Goal: Complete application form

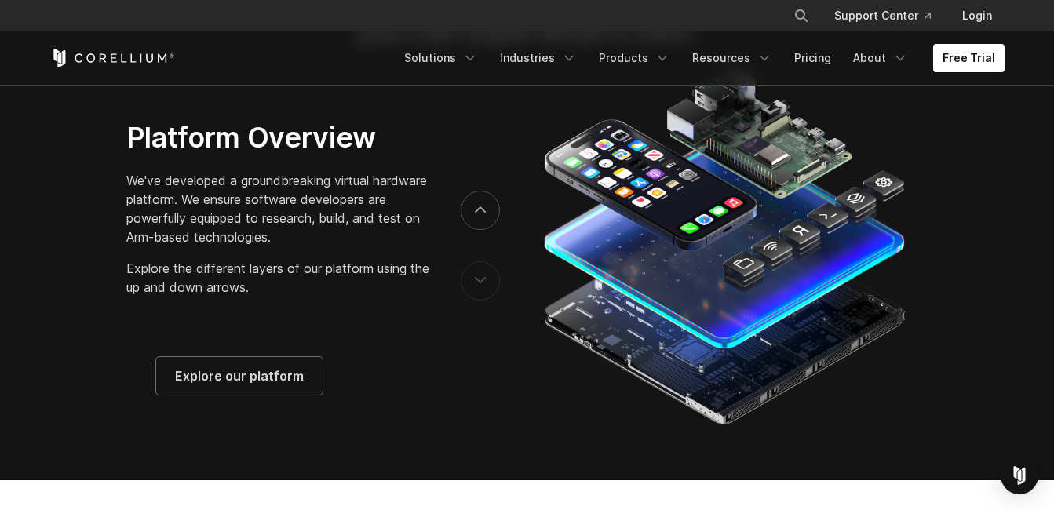
scroll to position [2406, 0]
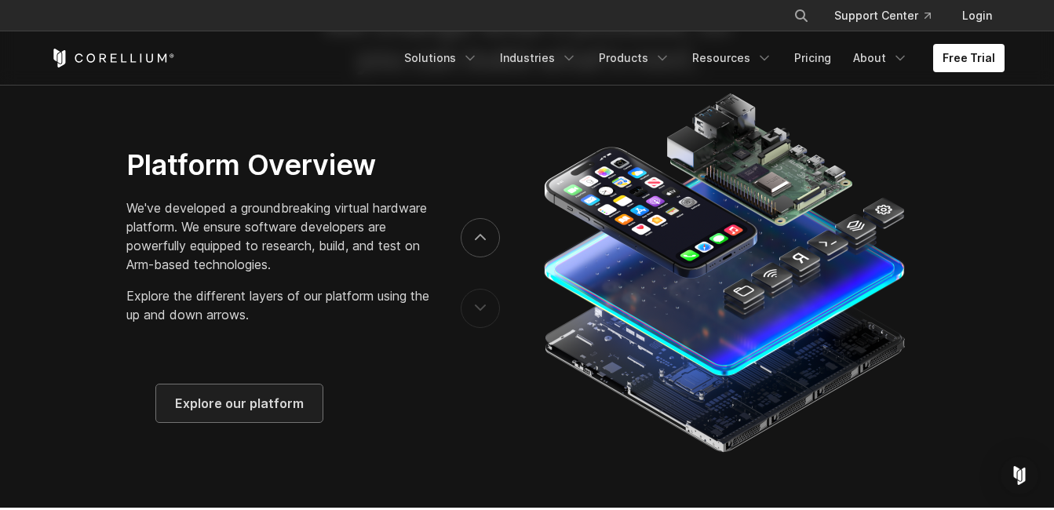
click at [290, 413] on span "Explore our platform" at bounding box center [239, 403] width 129 height 19
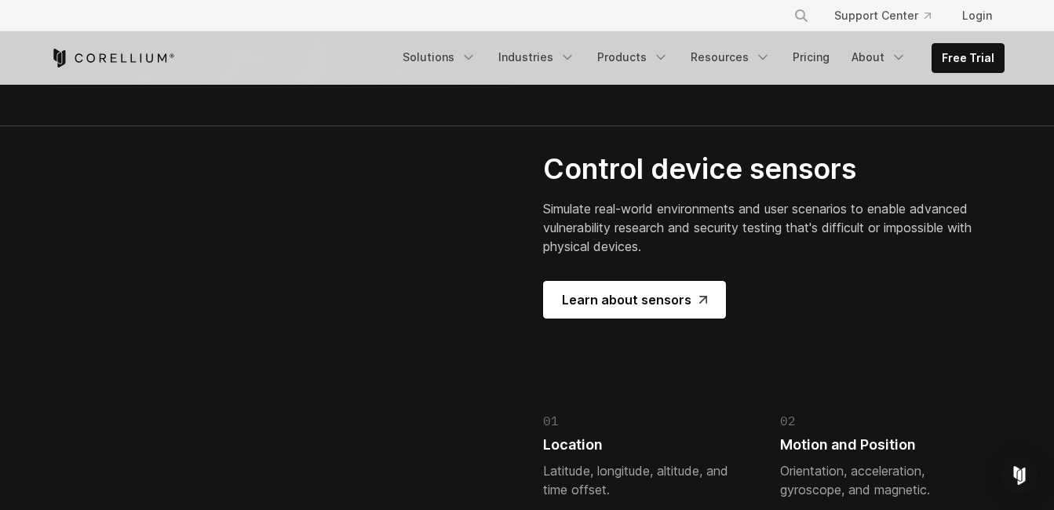
scroll to position [3355, 0]
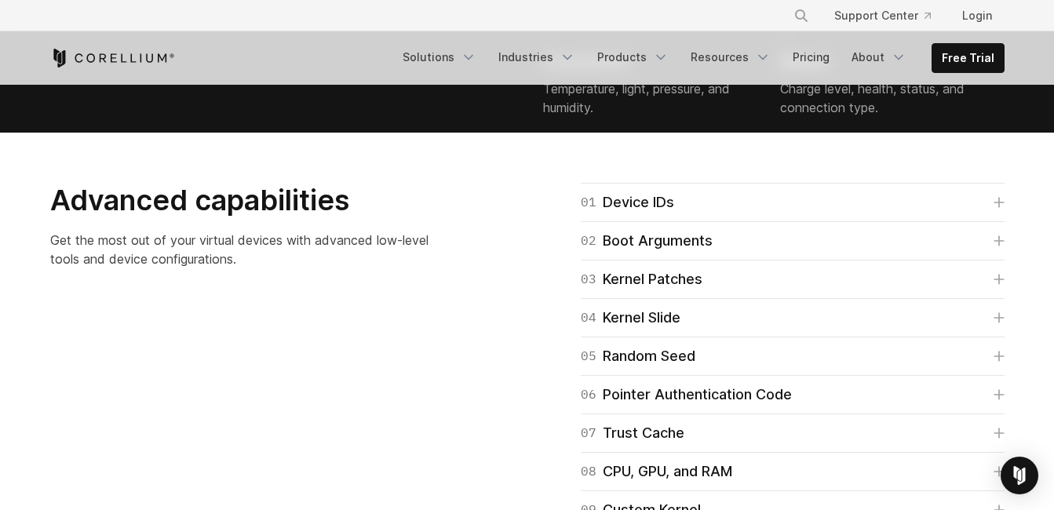
scroll to position [3775, 0]
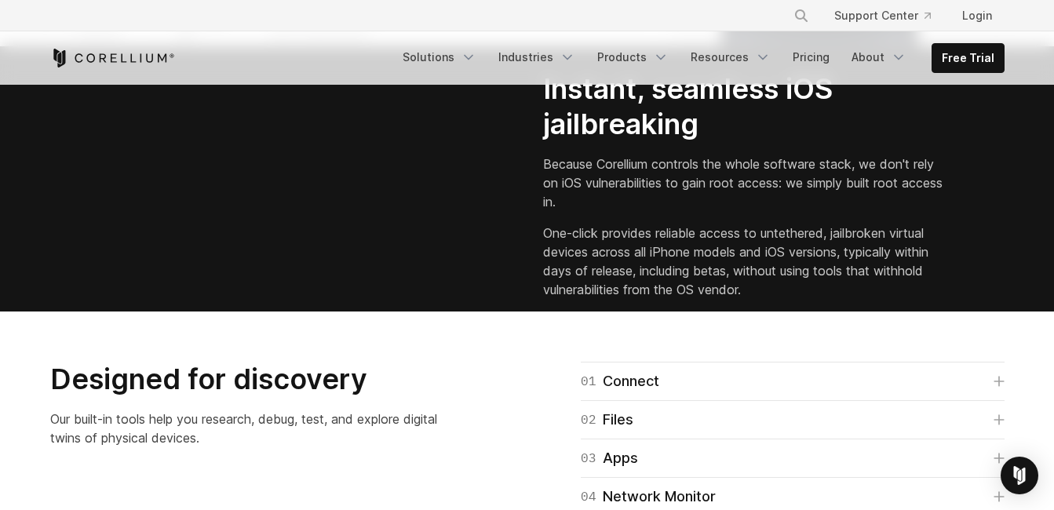
scroll to position [0, 0]
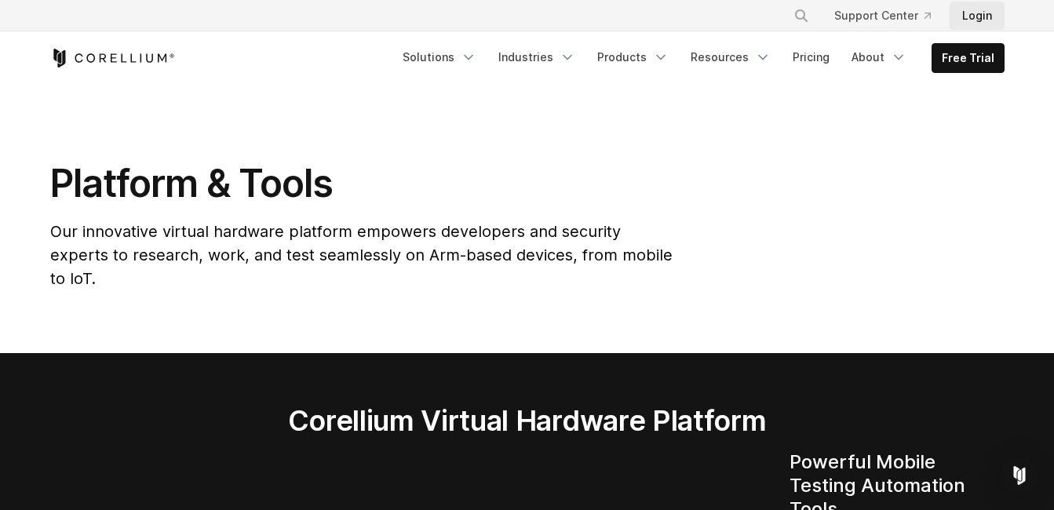
click at [953, 12] on link "Login" at bounding box center [976, 16] width 55 height 28
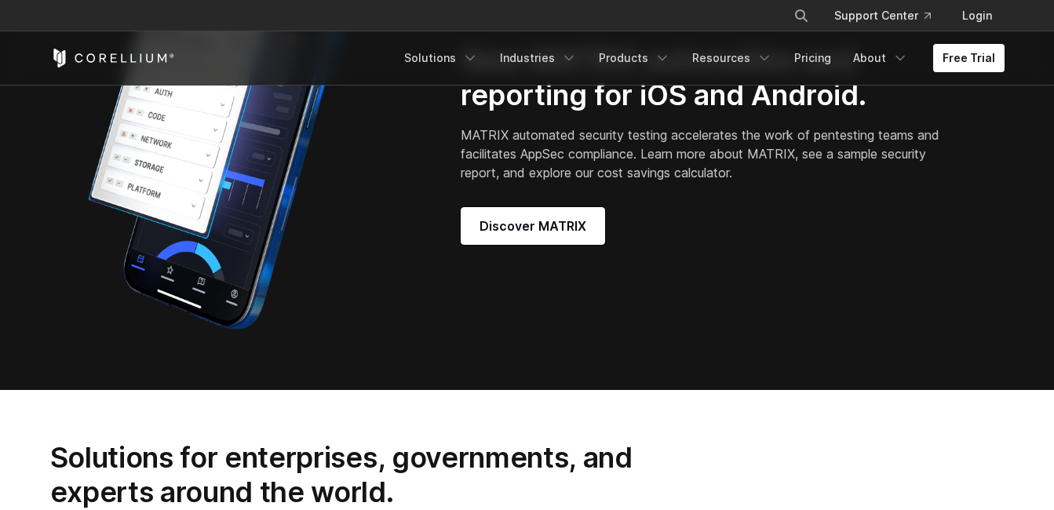
scroll to position [1328, 0]
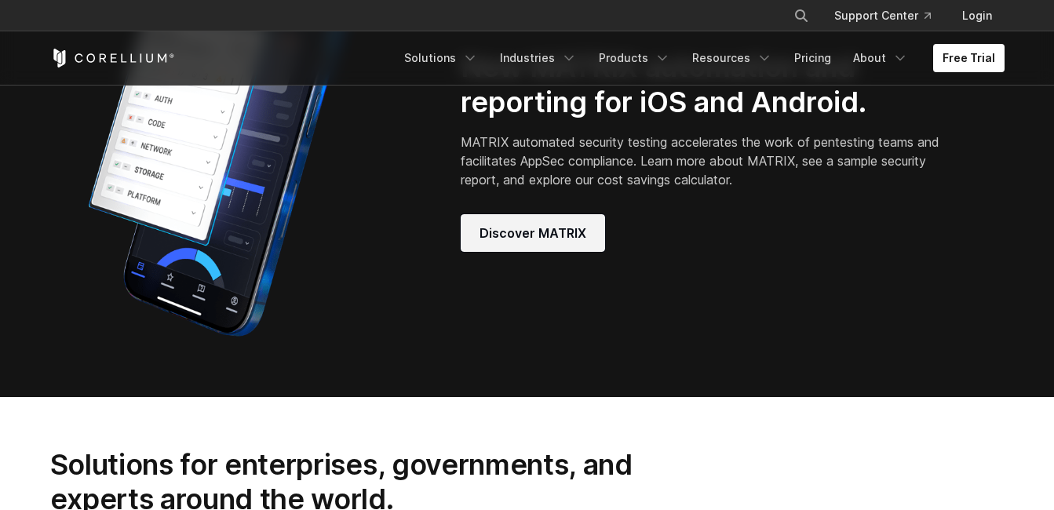
click at [545, 242] on span "Discover MATRIX" at bounding box center [532, 233] width 107 height 19
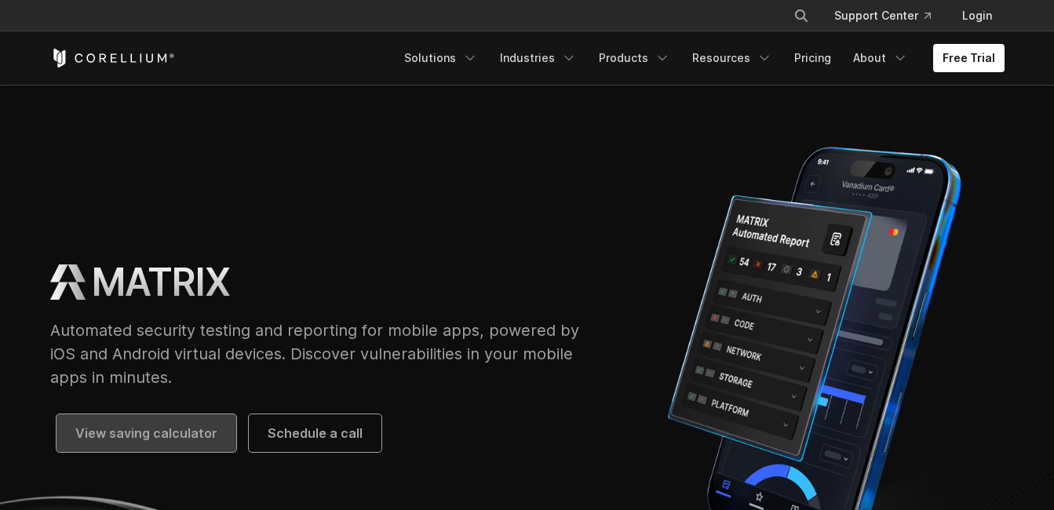
click at [170, 428] on span "View saving calculator" at bounding box center [146, 433] width 142 height 19
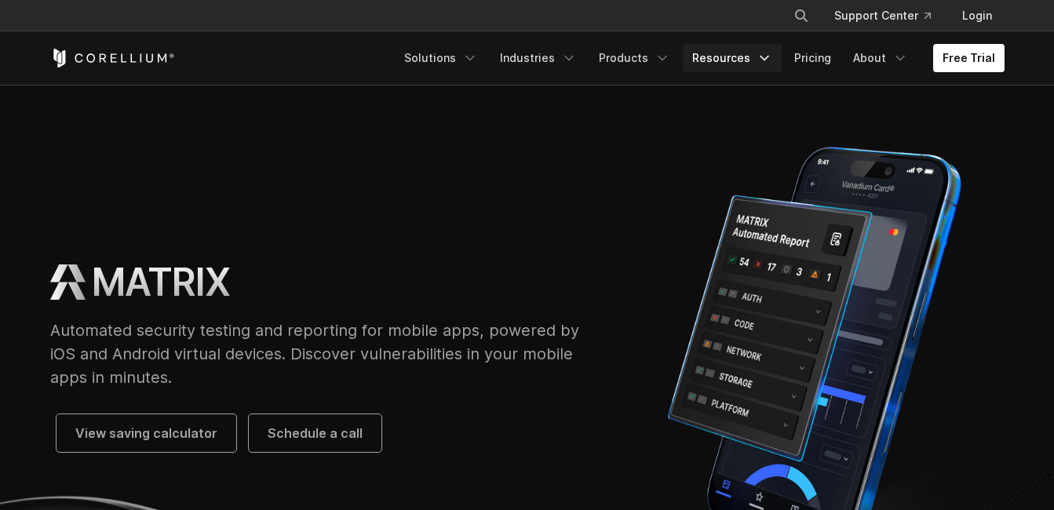
click at [746, 57] on link "Resources" at bounding box center [732, 58] width 99 height 28
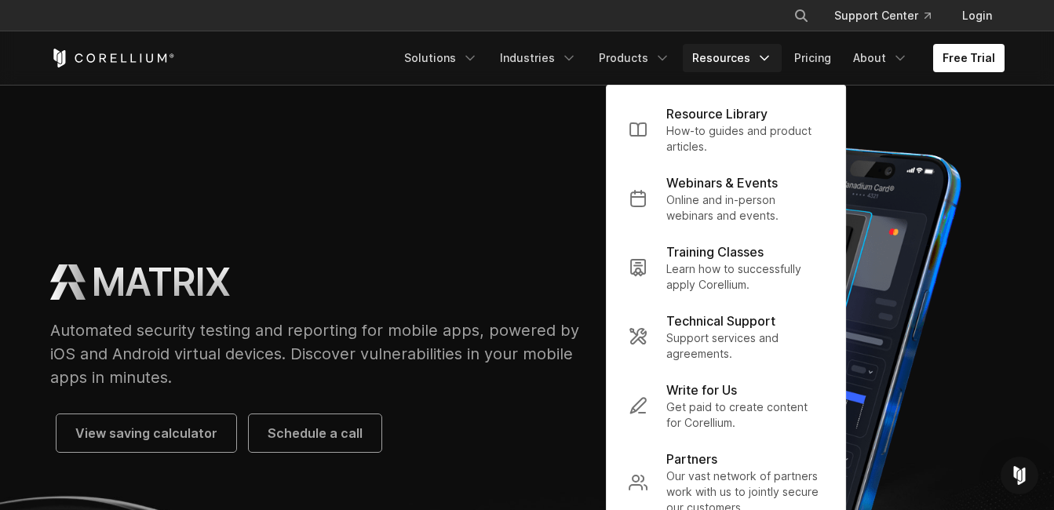
click at [915, 156] on img at bounding box center [814, 355] width 379 height 440
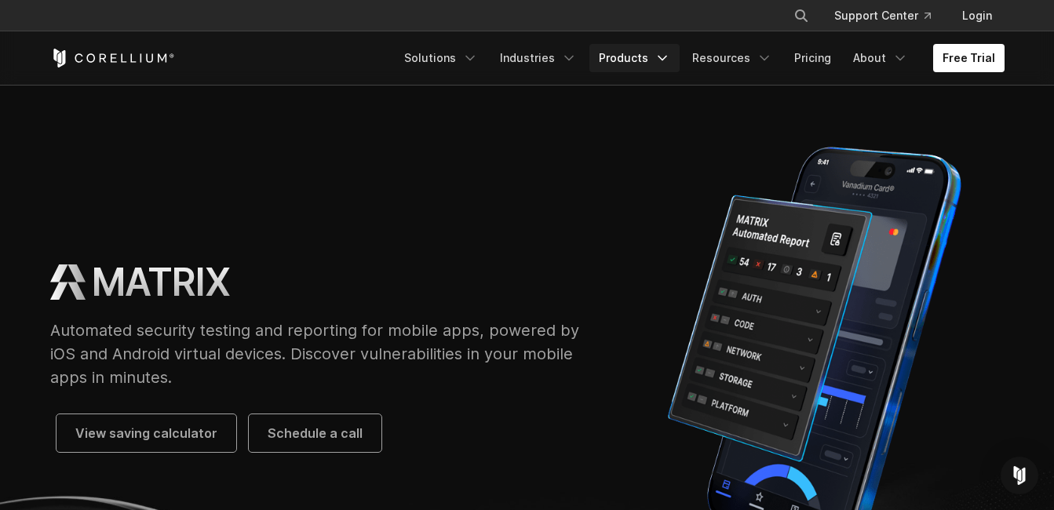
click at [639, 50] on link "Products" at bounding box center [634, 58] width 90 height 28
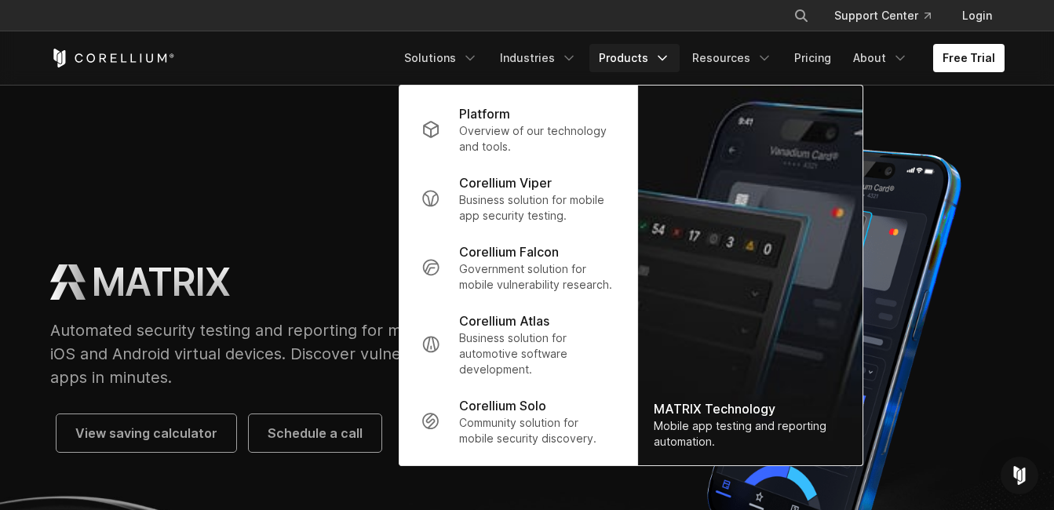
click at [905, 99] on section "MATRIX Automated security testing and reporting for mobile apps, powered by iOS…" at bounding box center [527, 349] width 1054 height 529
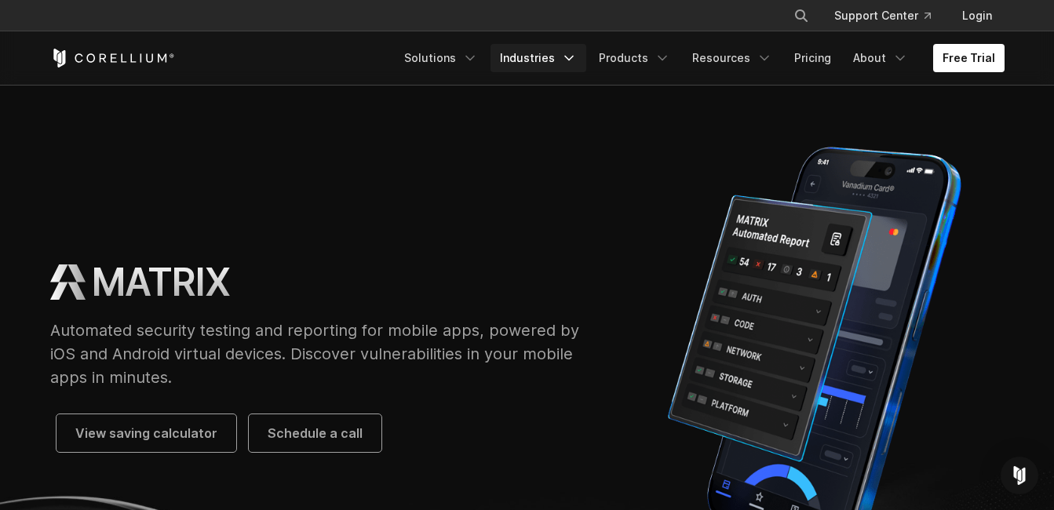
click at [549, 56] on link "Industries" at bounding box center [538, 58] width 96 height 28
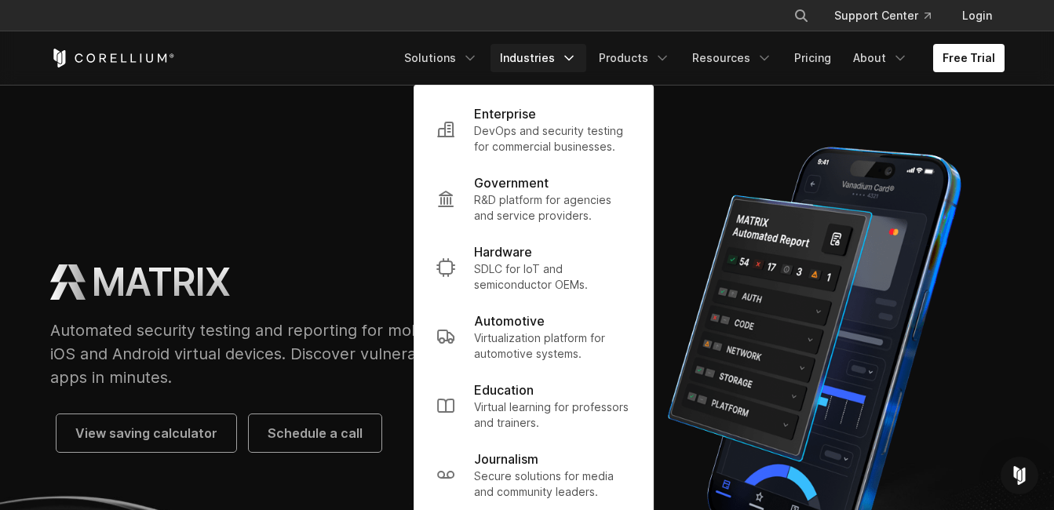
click at [683, 109] on section "MATRIX Automated security testing and reporting for mobile apps, powered by iOS…" at bounding box center [527, 349] width 1054 height 529
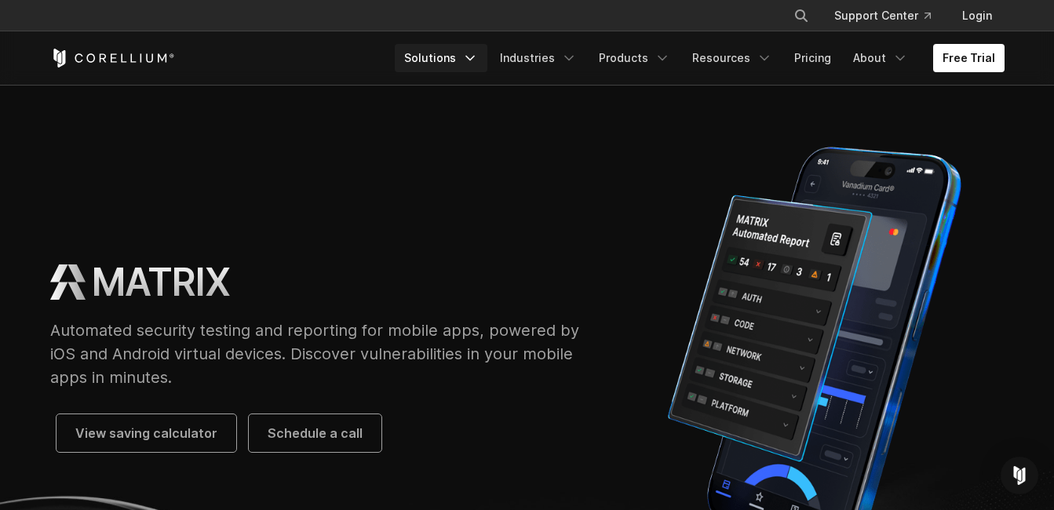
click at [462, 55] on link "Solutions" at bounding box center [441, 58] width 93 height 28
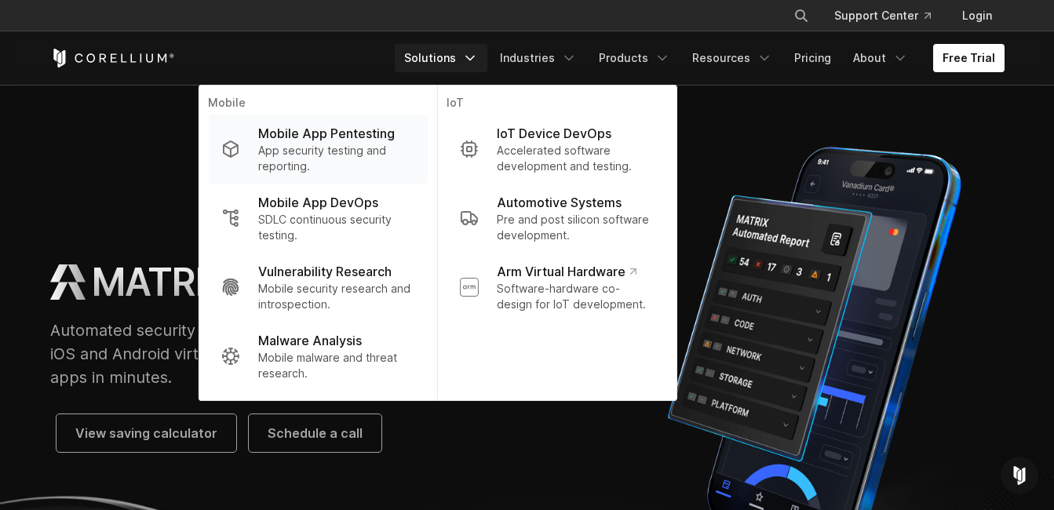
click at [394, 129] on p "Mobile App Pentesting" at bounding box center [326, 133] width 137 height 19
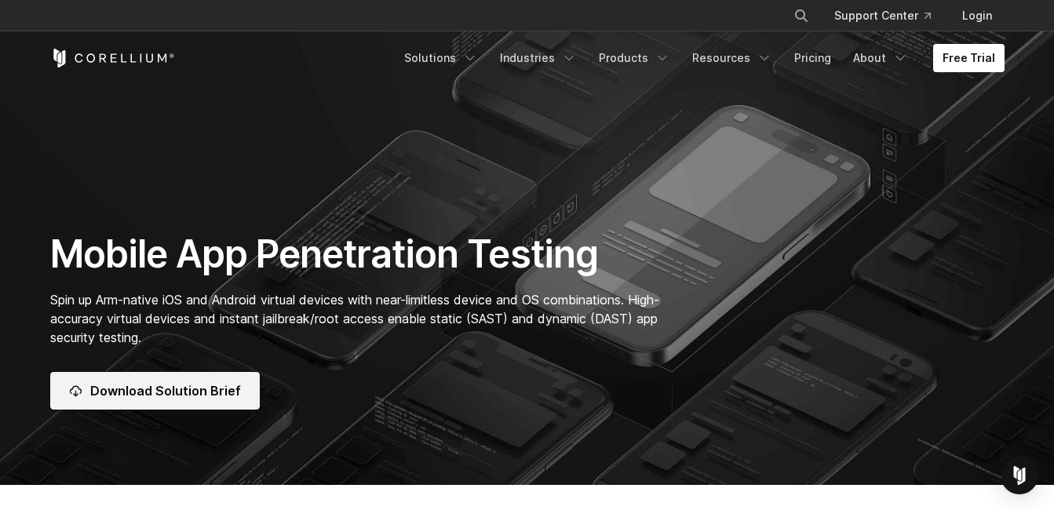
click at [197, 388] on span "Download Solution Brief" at bounding box center [165, 390] width 151 height 19
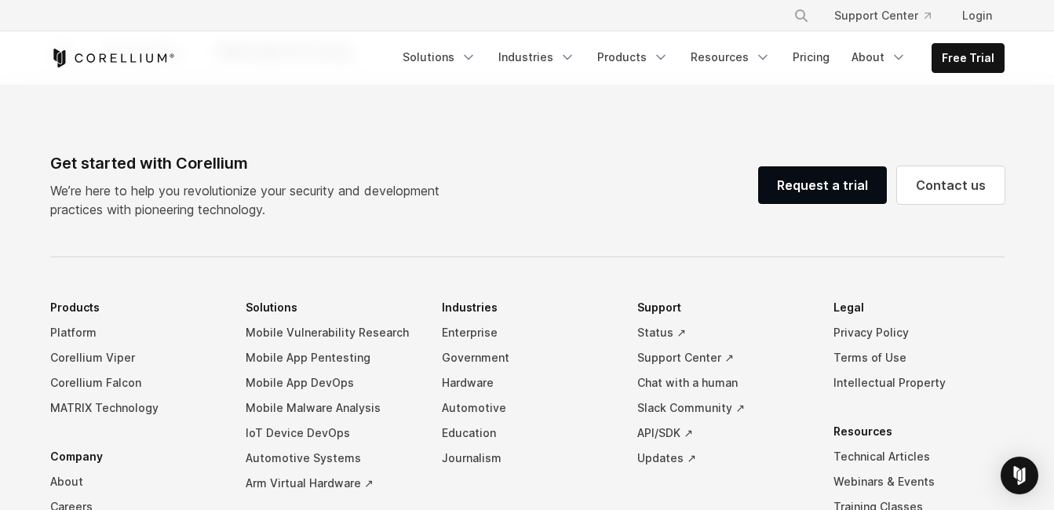
scroll to position [1320, 0]
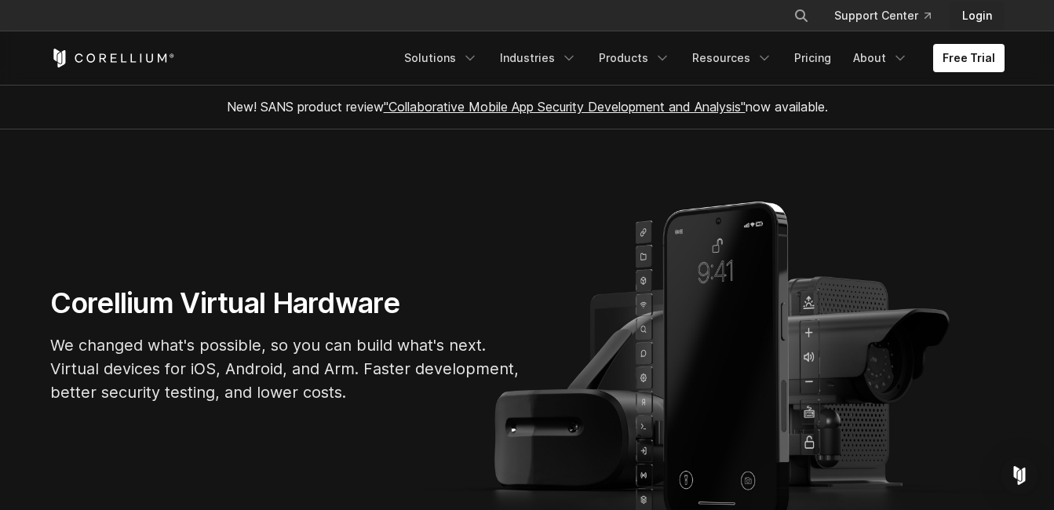
click at [979, 15] on link "Login" at bounding box center [976, 16] width 55 height 28
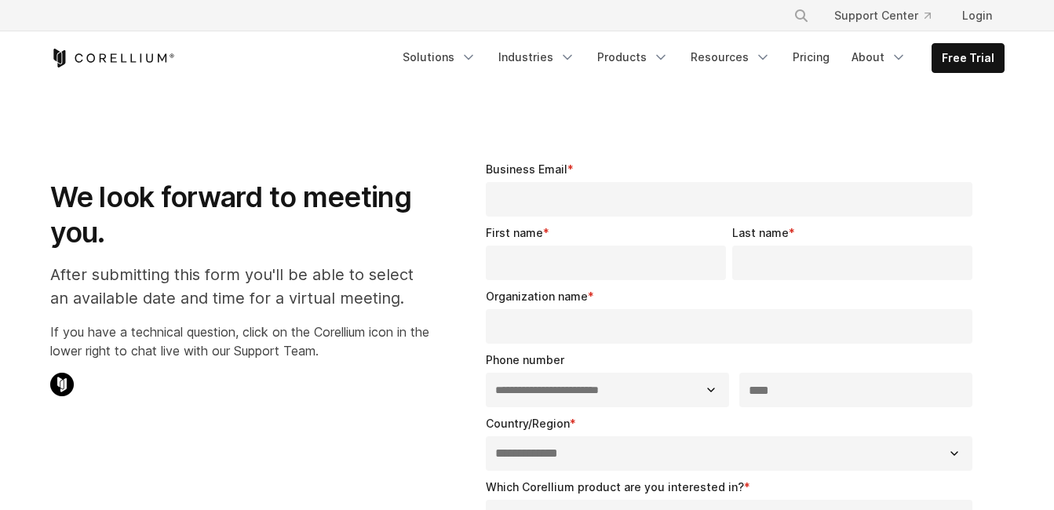
select select "**"
click at [719, 198] on input "Business Email *" at bounding box center [729, 199] width 487 height 35
type input "**********"
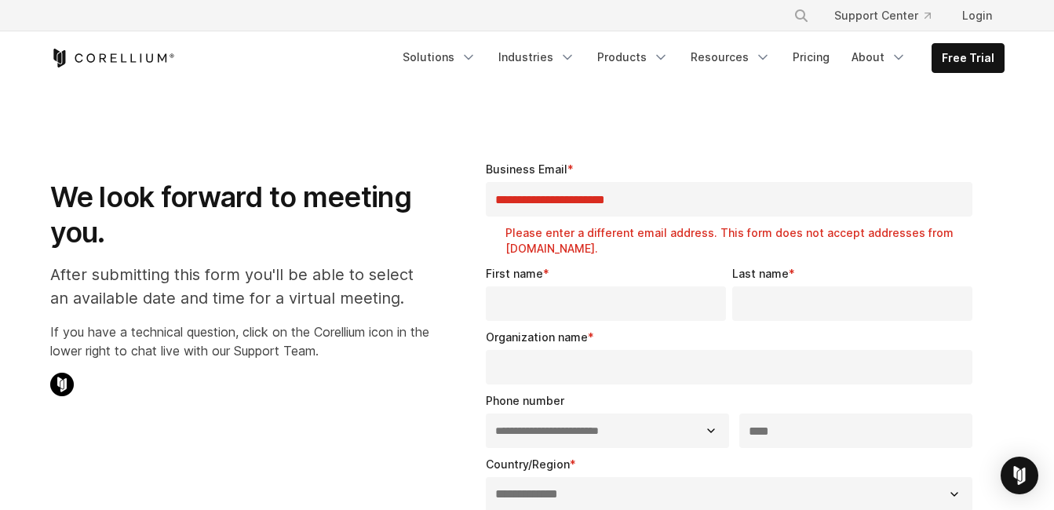
type input "****"
type input "******"
click at [555, 370] on input "Organization name *" at bounding box center [729, 367] width 487 height 35
